Goal: Task Accomplishment & Management: Manage account settings

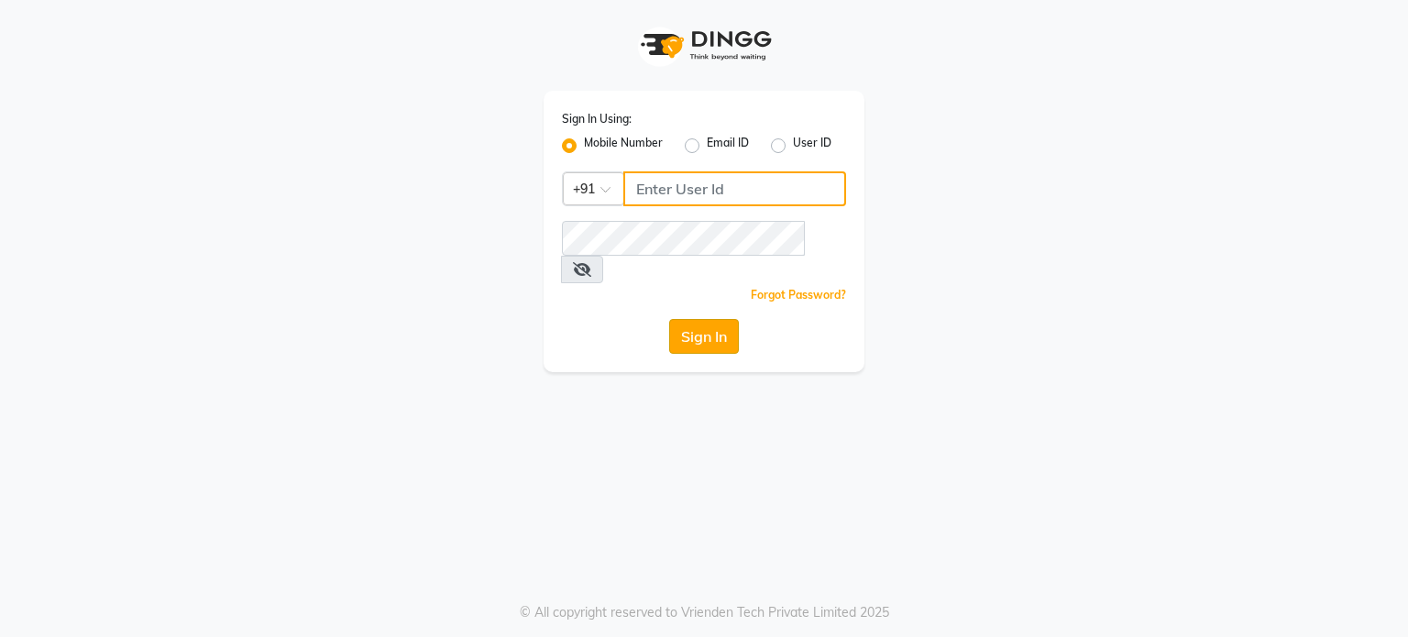
type input "9920061952"
click at [730, 319] on button "Sign In" at bounding box center [704, 336] width 70 height 35
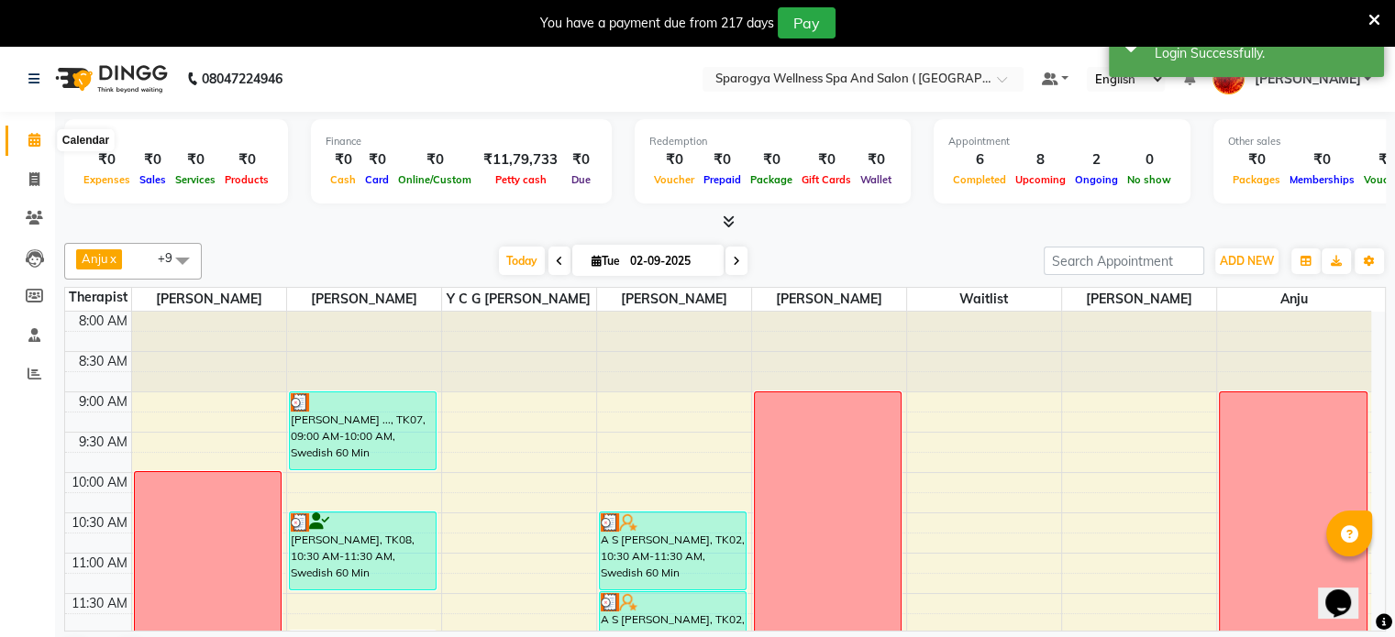
click at [38, 142] on icon at bounding box center [34, 140] width 12 height 14
click at [40, 175] on span at bounding box center [34, 180] width 32 height 21
select select "service"
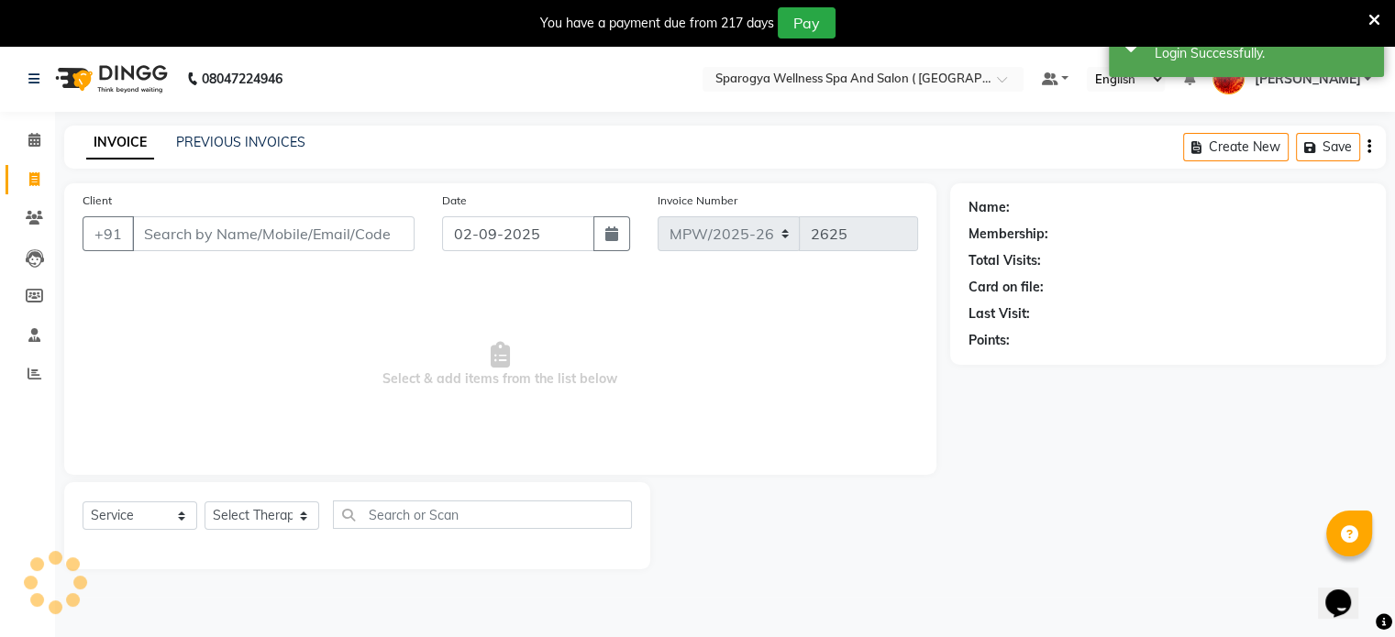
click at [243, 129] on div "INVOICE PREVIOUS INVOICES Create New Save" at bounding box center [724, 147] width 1321 height 43
click at [245, 138] on link "PREVIOUS INVOICES" at bounding box center [240, 142] width 129 height 17
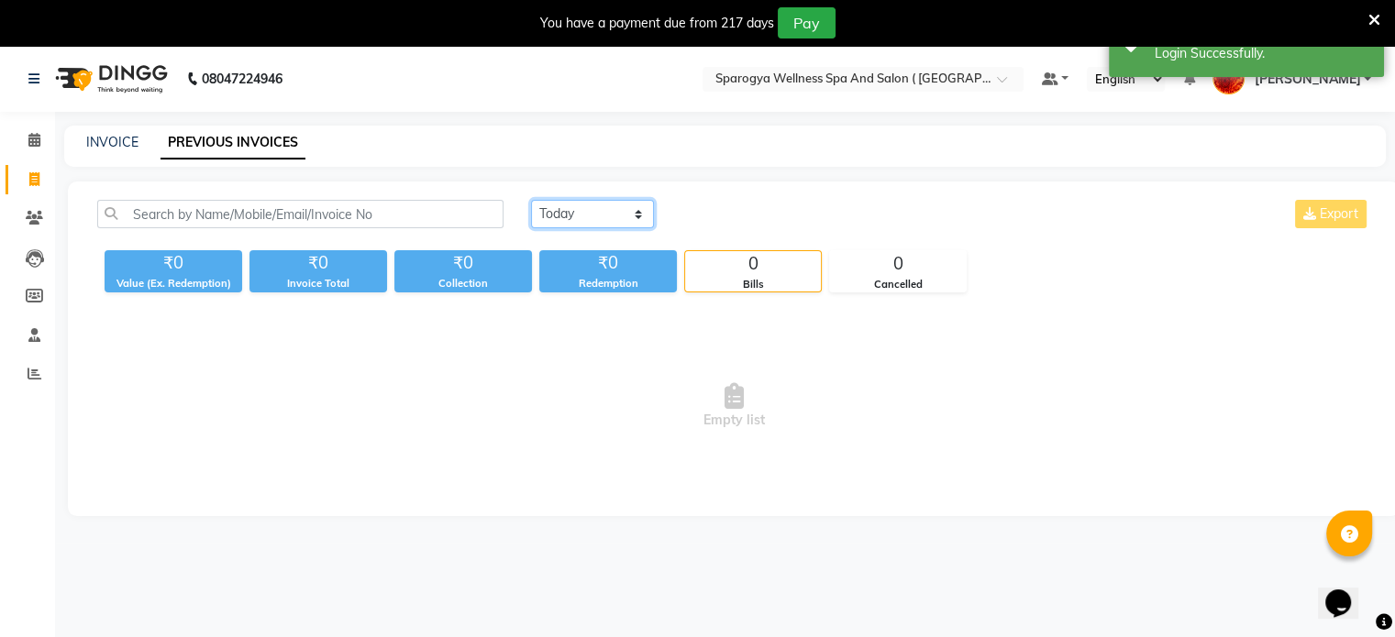
click at [597, 215] on select "[DATE] [DATE] Custom Range" at bounding box center [592, 214] width 123 height 28
click at [531, 200] on select "[DATE] [DATE] Custom Range" at bounding box center [592, 214] width 123 height 28
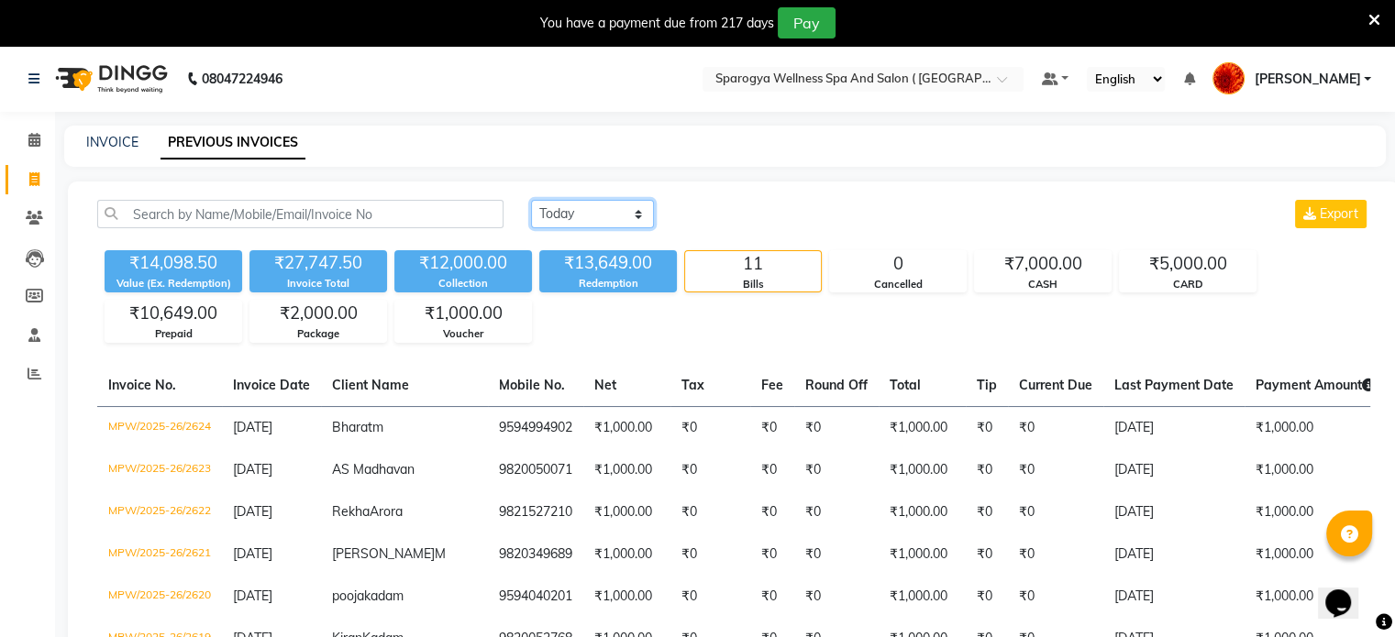
click at [583, 216] on select "[DATE] [DATE] Custom Range" at bounding box center [592, 214] width 123 height 28
select select "[DATE]"
click at [531, 200] on select "[DATE] [DATE] Custom Range" at bounding box center [592, 214] width 123 height 28
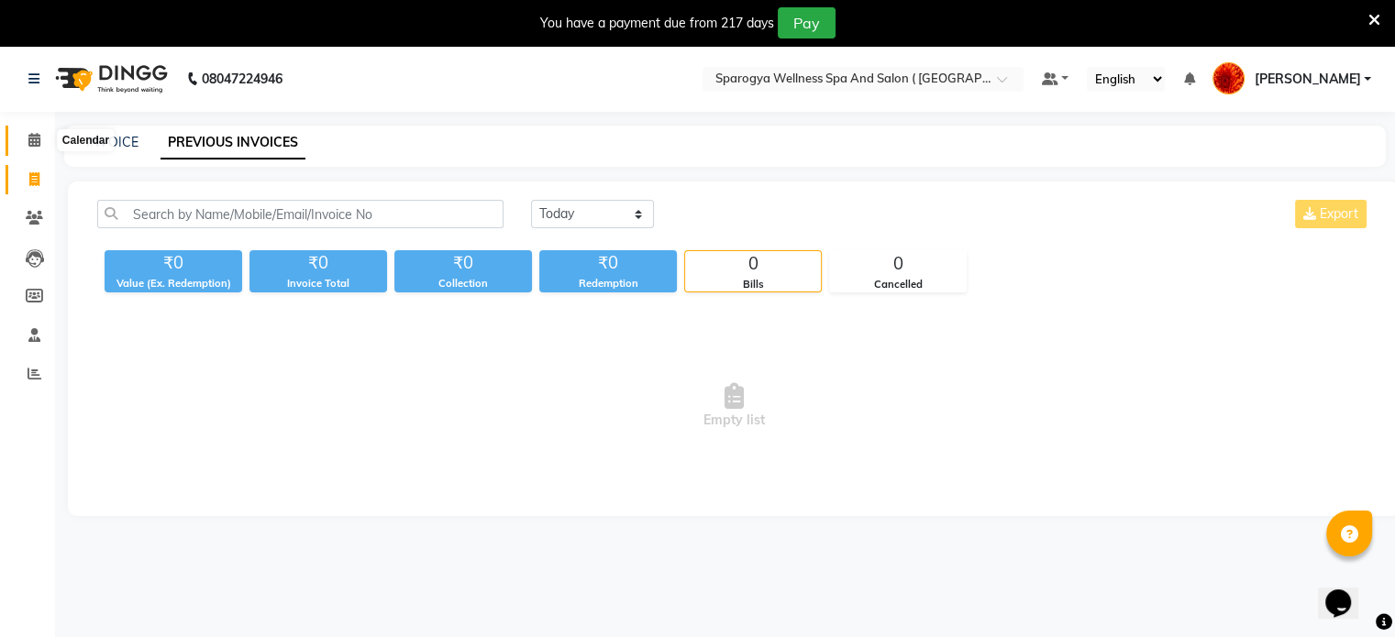
click at [28, 140] on icon at bounding box center [34, 140] width 12 height 14
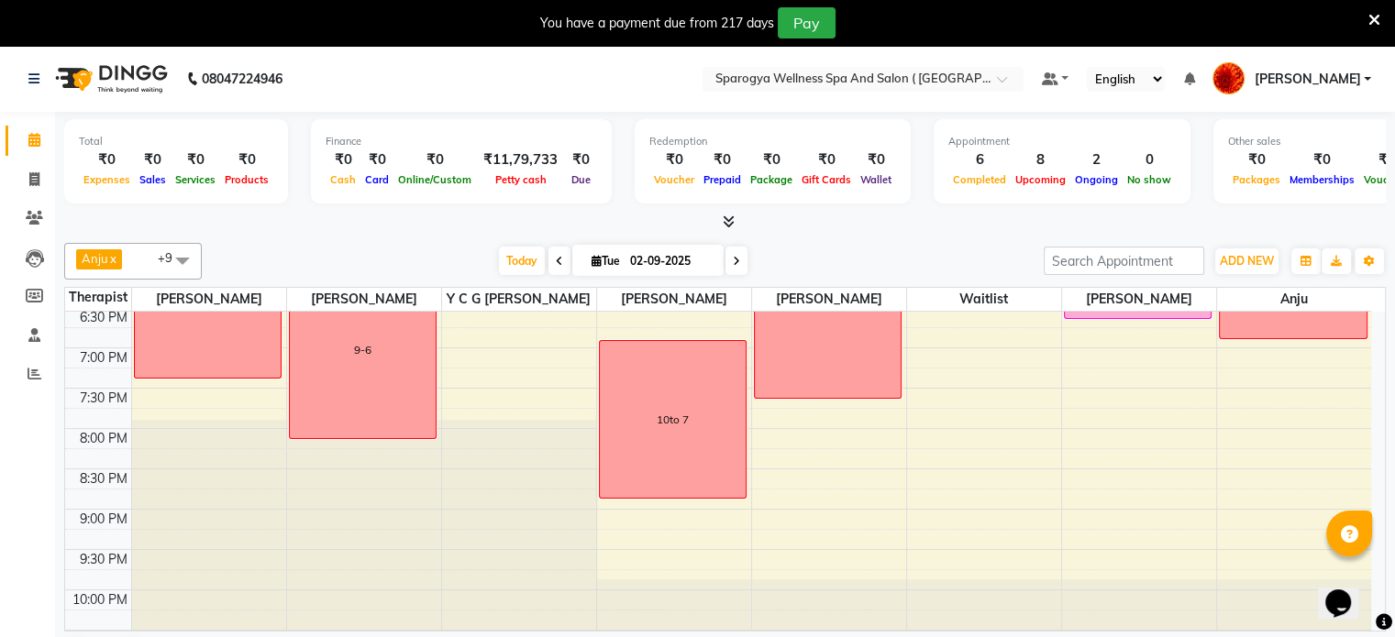
scroll to position [878, 0]
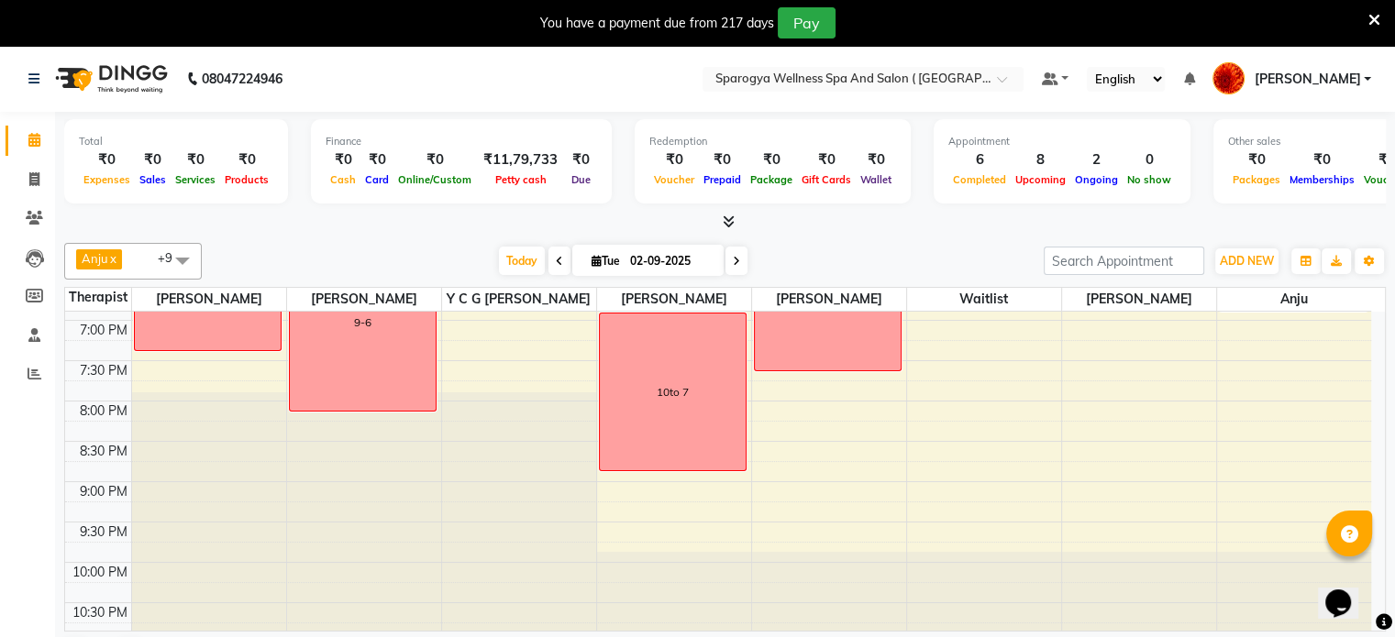
drag, startPoint x: 1372, startPoint y: 347, endPoint x: 49, endPoint y: 12, distance: 1364.7
